Goal: Transaction & Acquisition: Purchase product/service

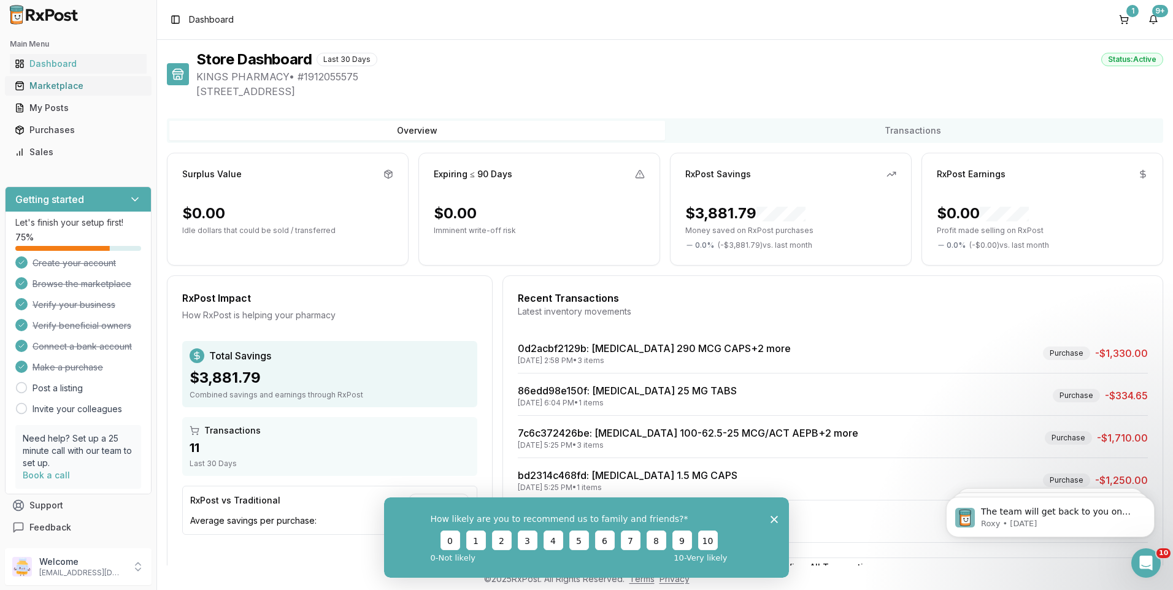
click at [57, 83] on div "Marketplace" at bounding box center [78, 86] width 127 height 12
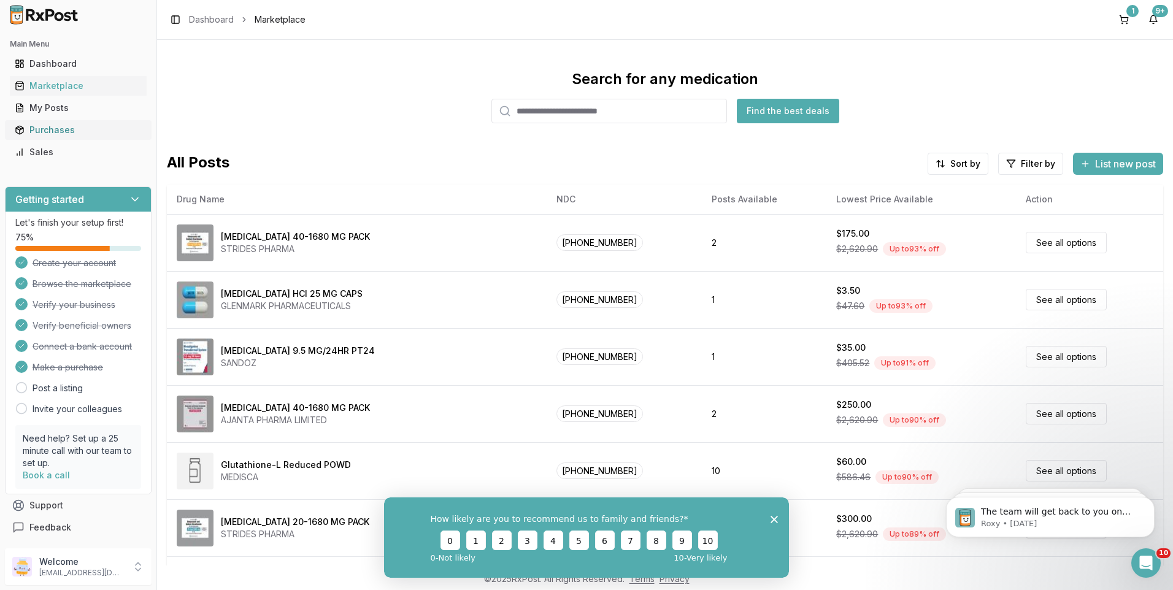
click at [47, 124] on div "Purchases" at bounding box center [78, 130] width 127 height 12
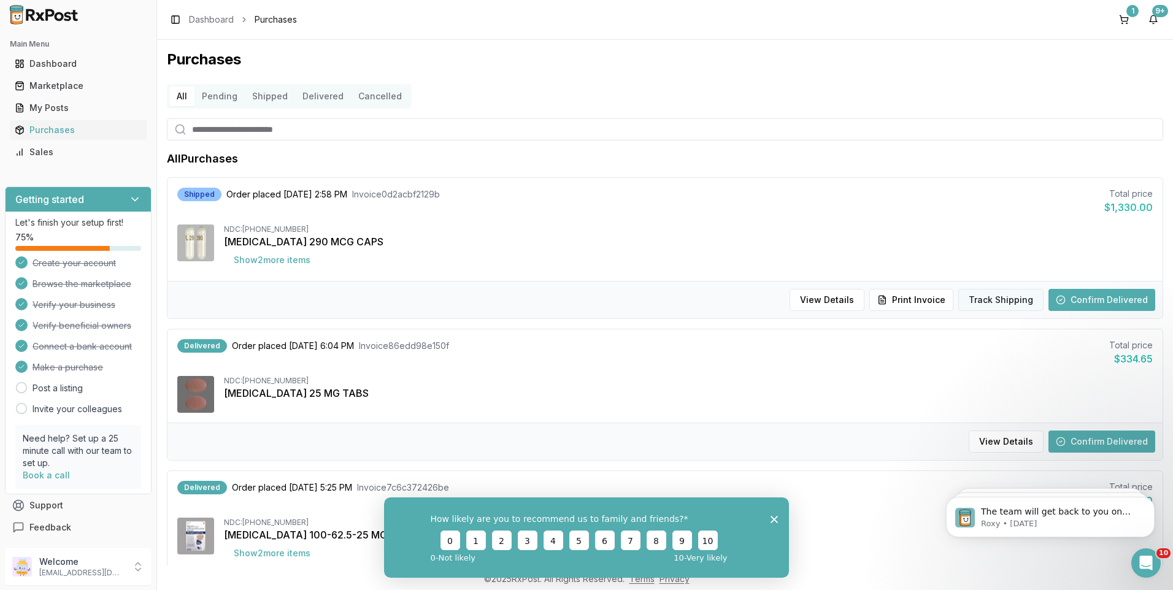
click at [1004, 298] on button "Track Shipping" at bounding box center [1000, 300] width 85 height 22
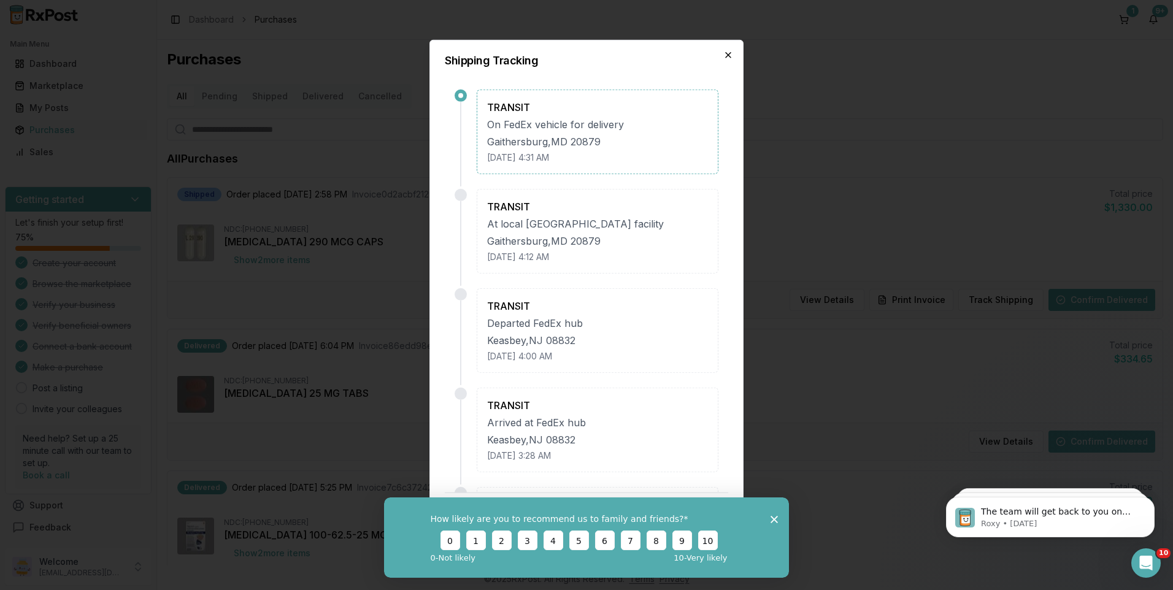
click at [728, 52] on icon "button" at bounding box center [728, 55] width 10 height 10
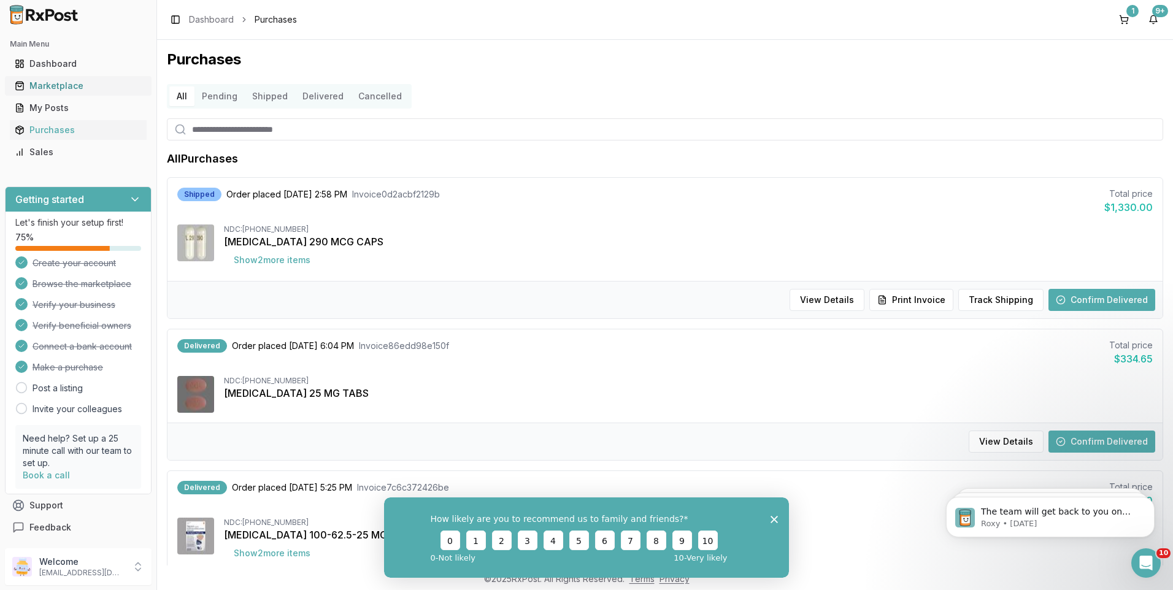
click at [61, 82] on div "Marketplace" at bounding box center [78, 86] width 127 height 12
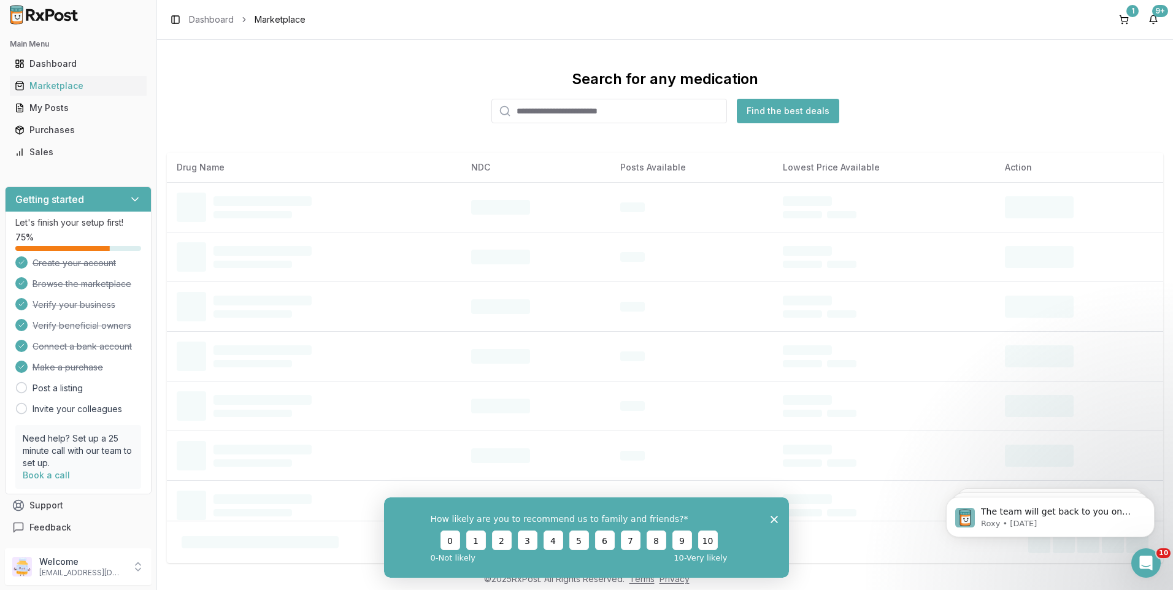
click at [586, 116] on input "search" at bounding box center [609, 111] width 236 height 25
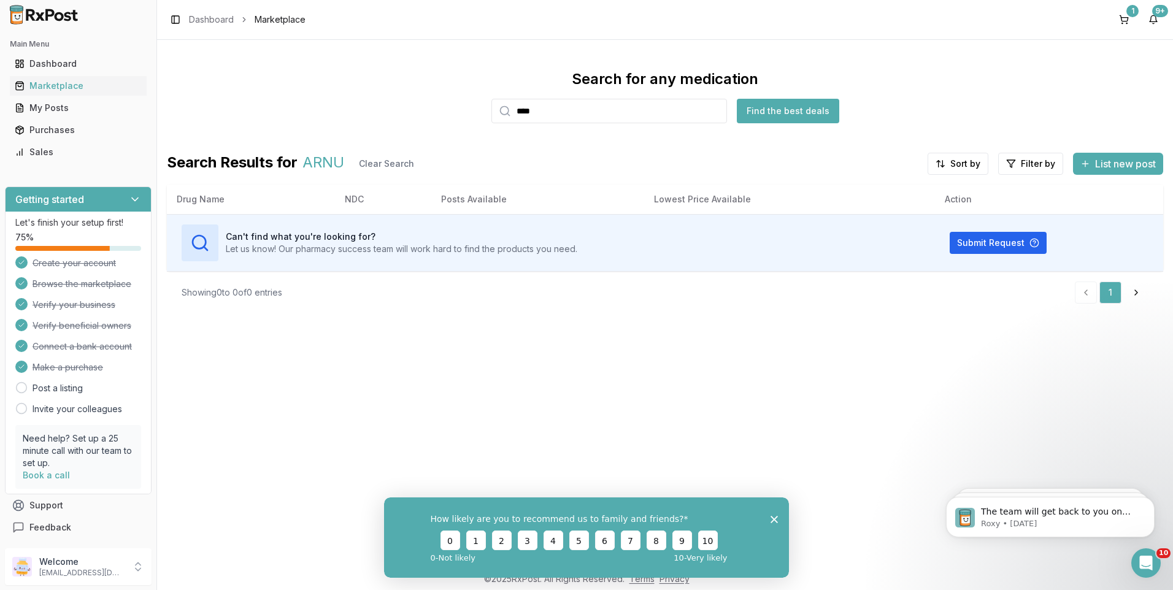
type input "****"
click at [49, 127] on div "Purchases" at bounding box center [78, 130] width 127 height 12
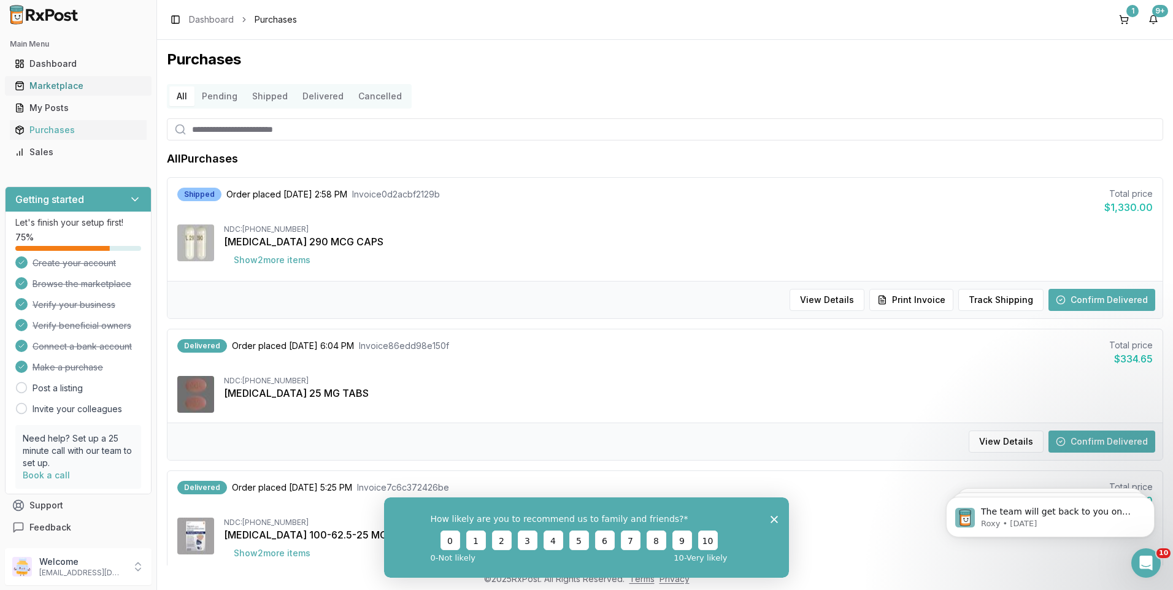
click at [47, 84] on div "Marketplace" at bounding box center [78, 86] width 127 height 12
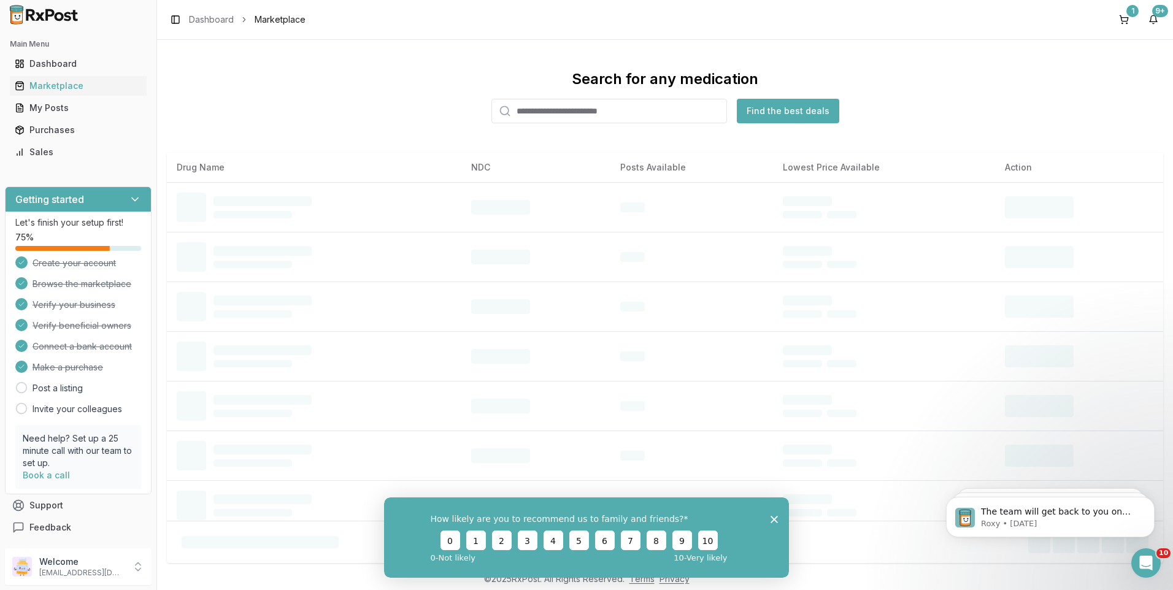
click at [564, 104] on input "search" at bounding box center [609, 111] width 236 height 25
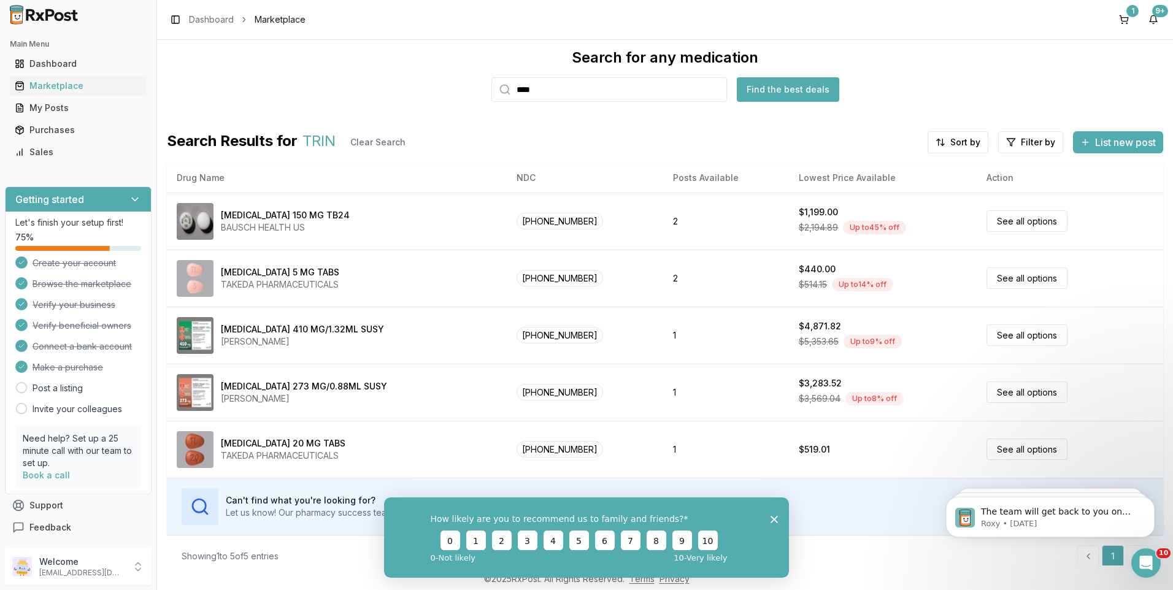
scroll to position [33, 0]
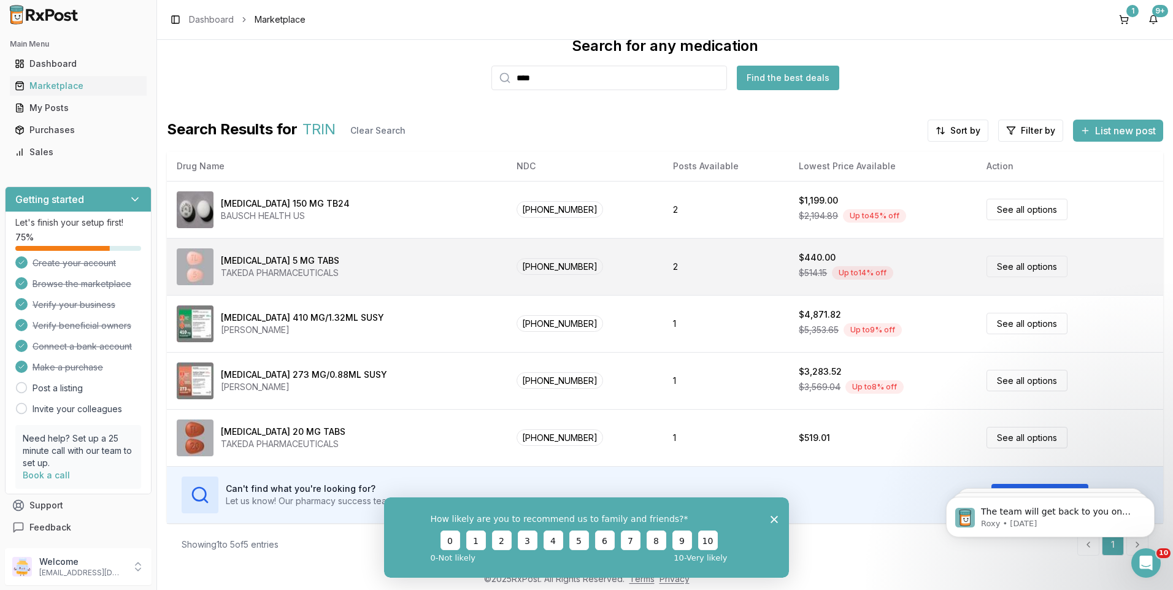
type input "****"
click at [1002, 266] on link "See all options" at bounding box center [1026, 266] width 81 height 21
